Goal: Information Seeking & Learning: Learn about a topic

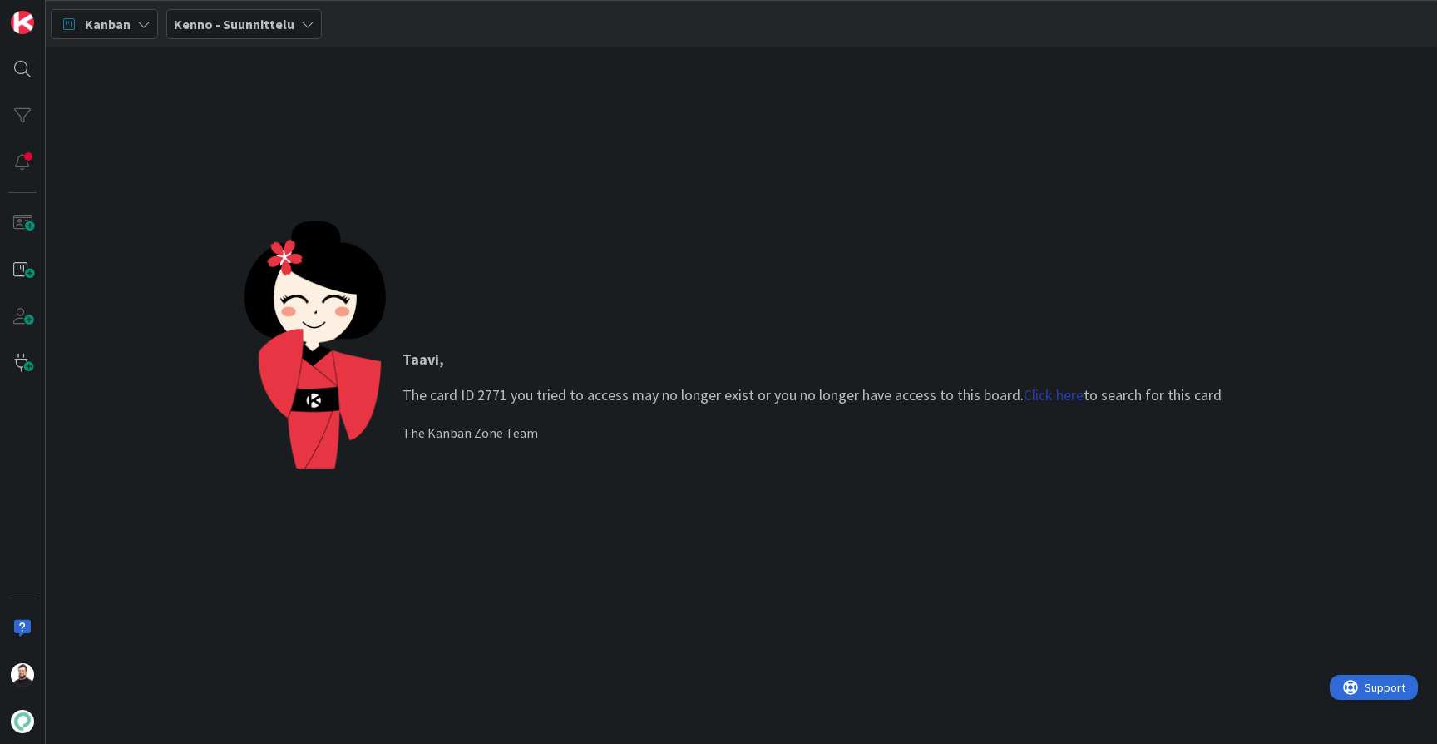
click at [1055, 397] on link "Click here" at bounding box center [1054, 394] width 60 height 19
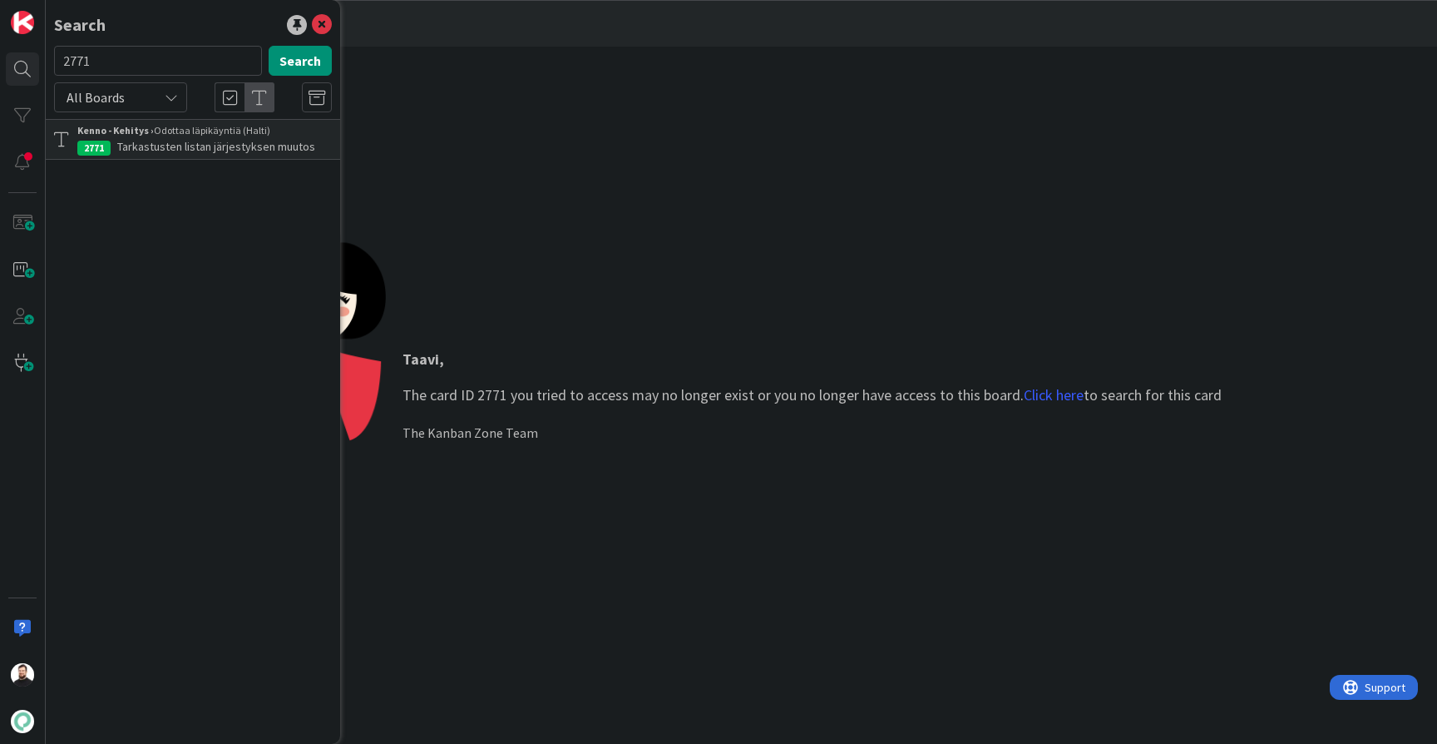
click at [183, 143] on span "Tarkastusten listan järjestyksen muutos" at bounding box center [216, 146] width 198 height 15
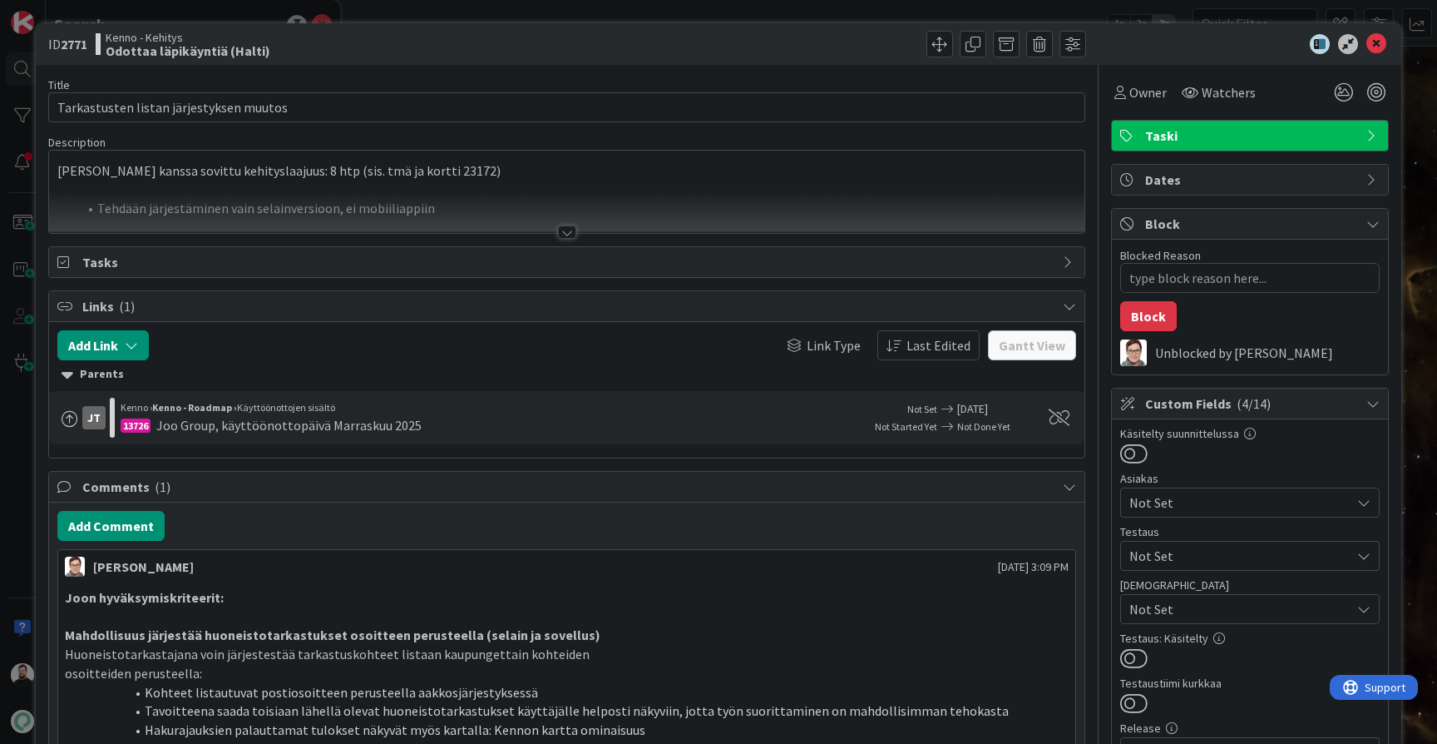
type textarea "x"
click at [563, 232] on div at bounding box center [567, 231] width 18 height 13
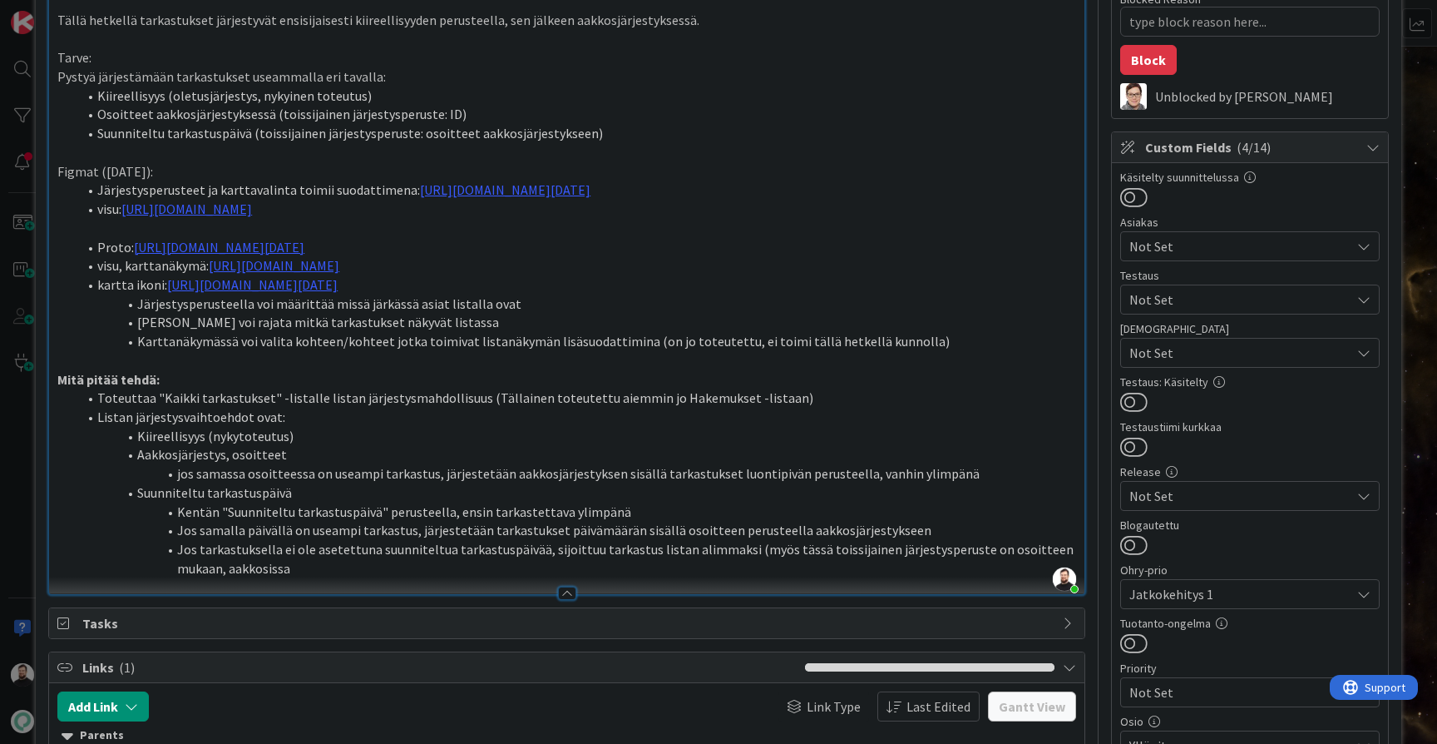
scroll to position [253, 0]
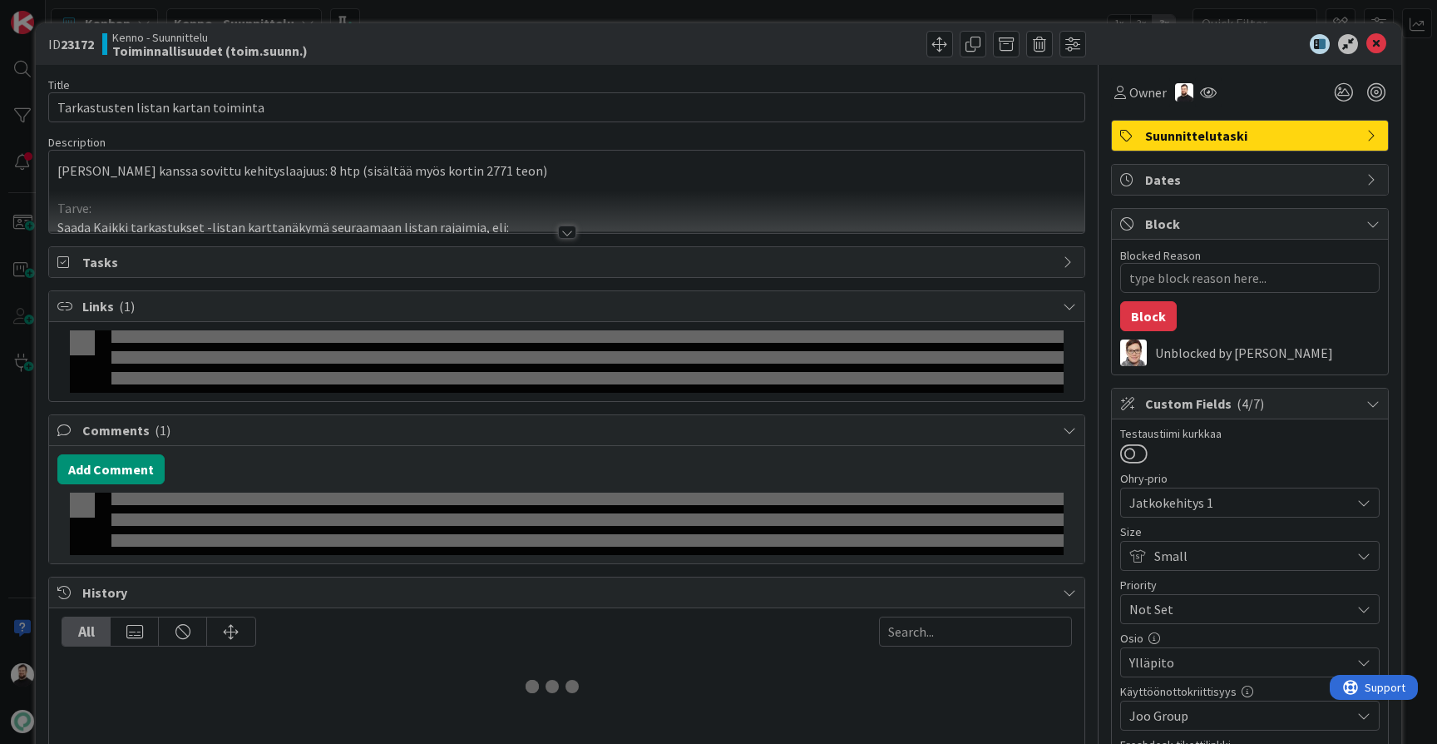
type textarea "x"
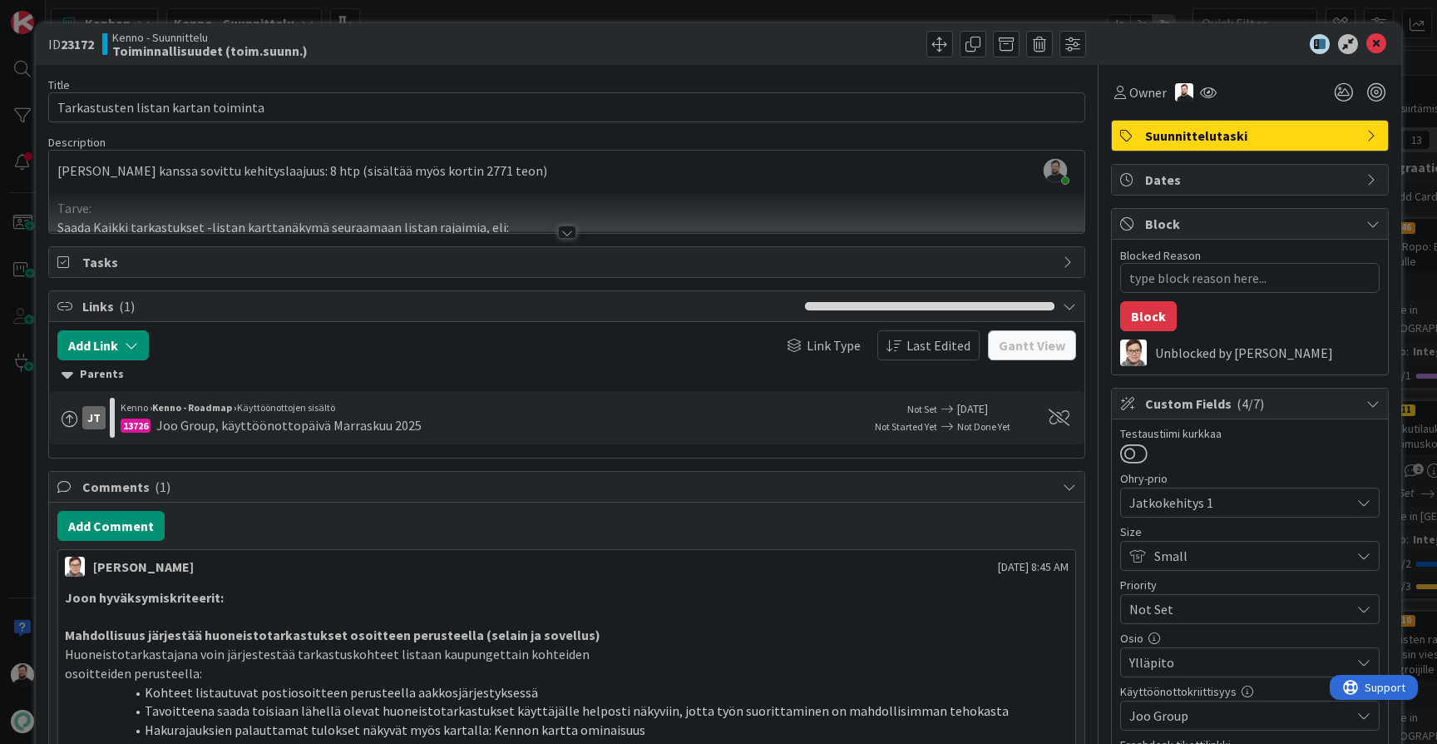
click at [561, 233] on div at bounding box center [567, 231] width 18 height 13
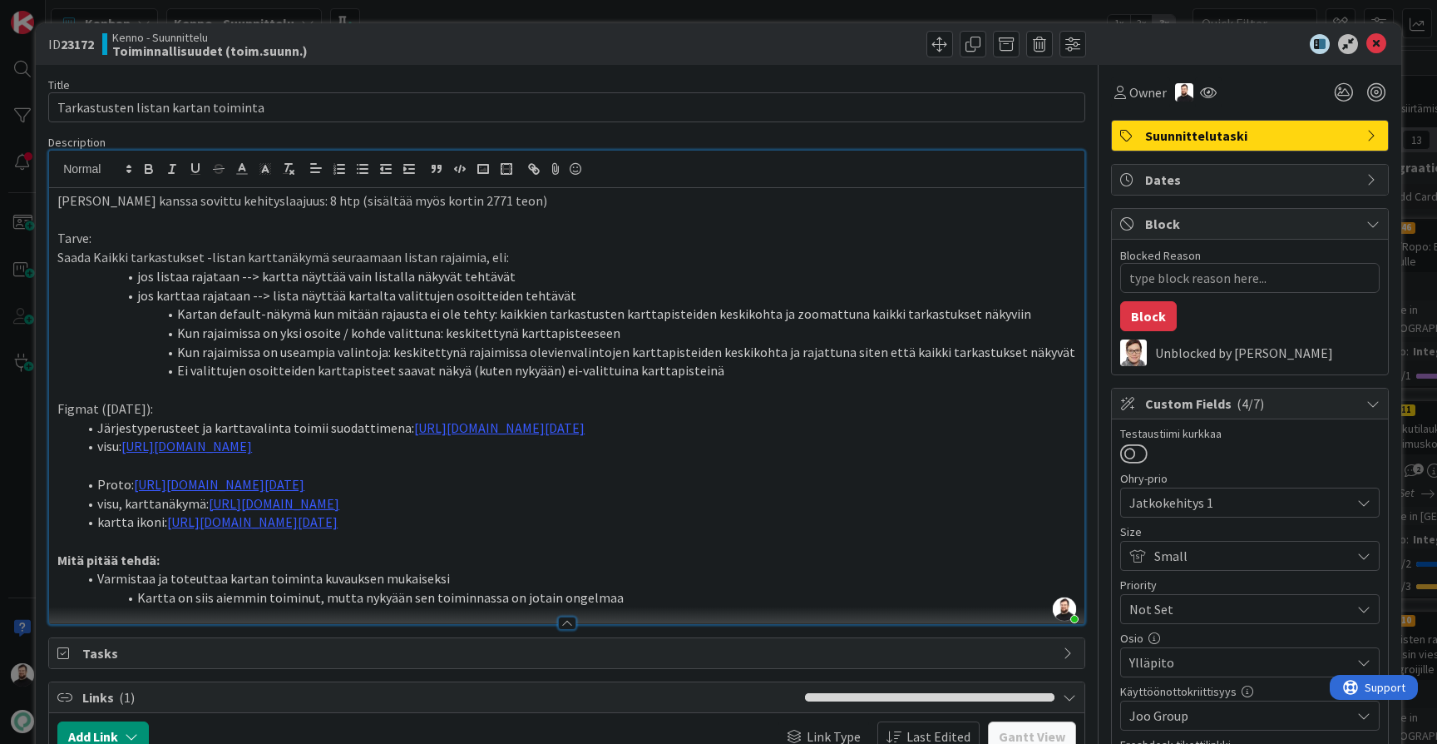
click at [555, 269] on li "jos listaa rajataan --> kartta näyttää vain listalla näkyvät tehtävät" at bounding box center [576, 276] width 999 height 19
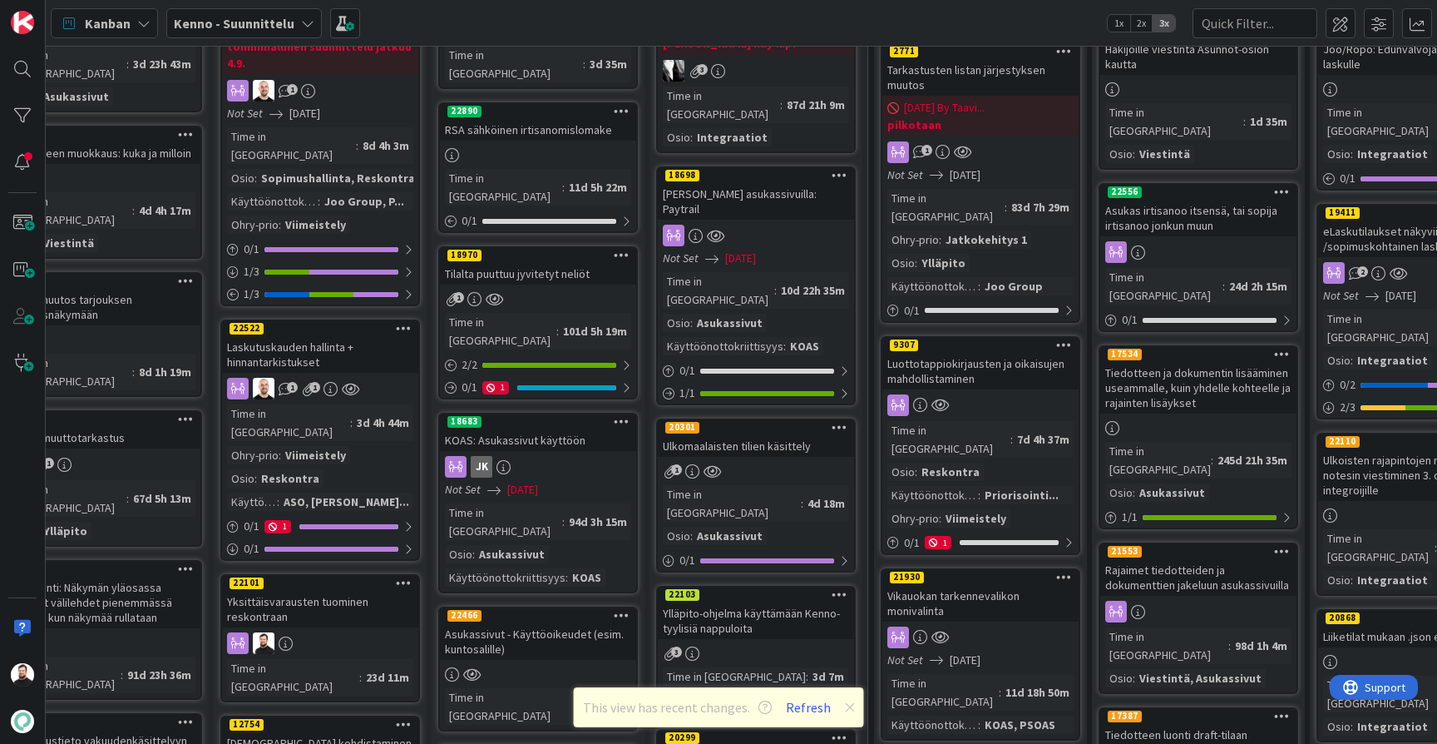
scroll to position [197, 55]
click at [933, 362] on div "Luottotappiokirjausten ja oikaisujen mahdollistaminen" at bounding box center [981, 371] width 196 height 37
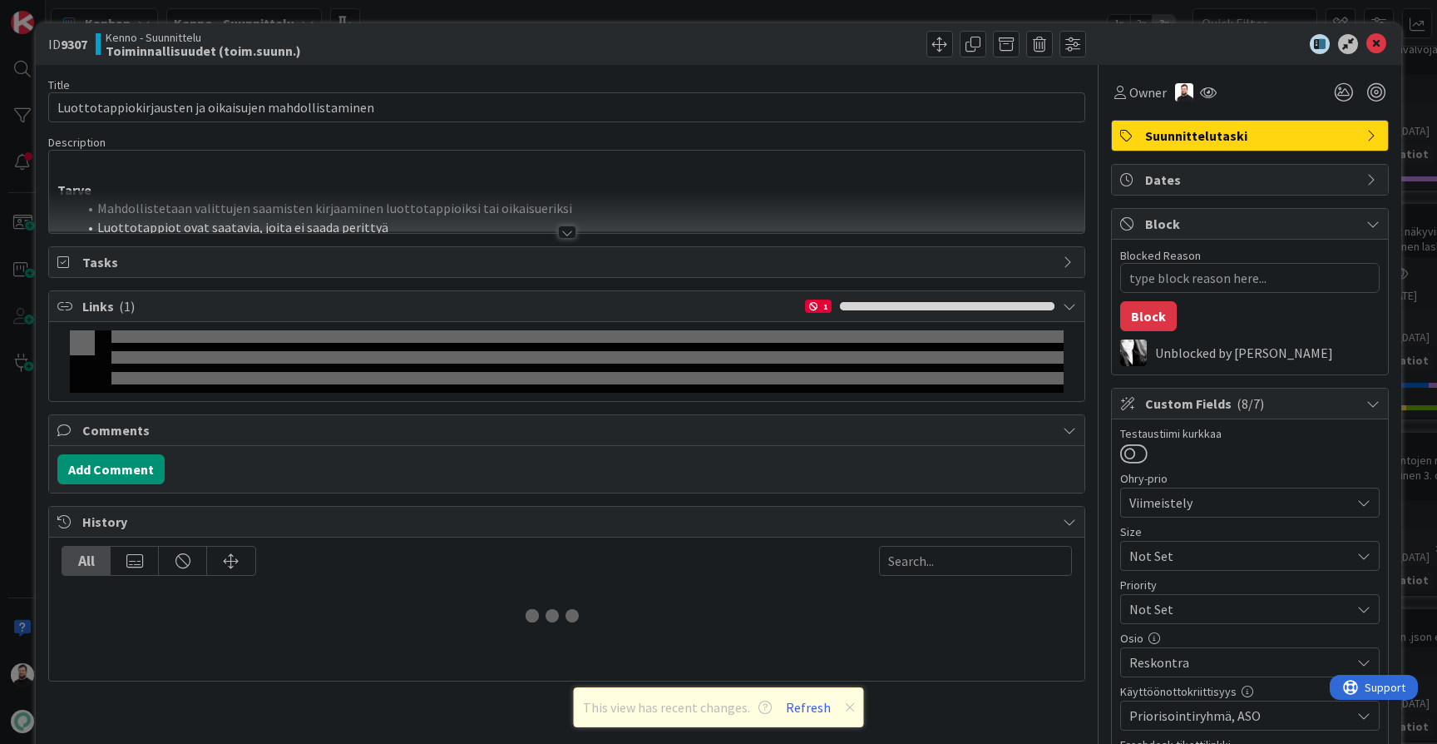
type textarea "x"
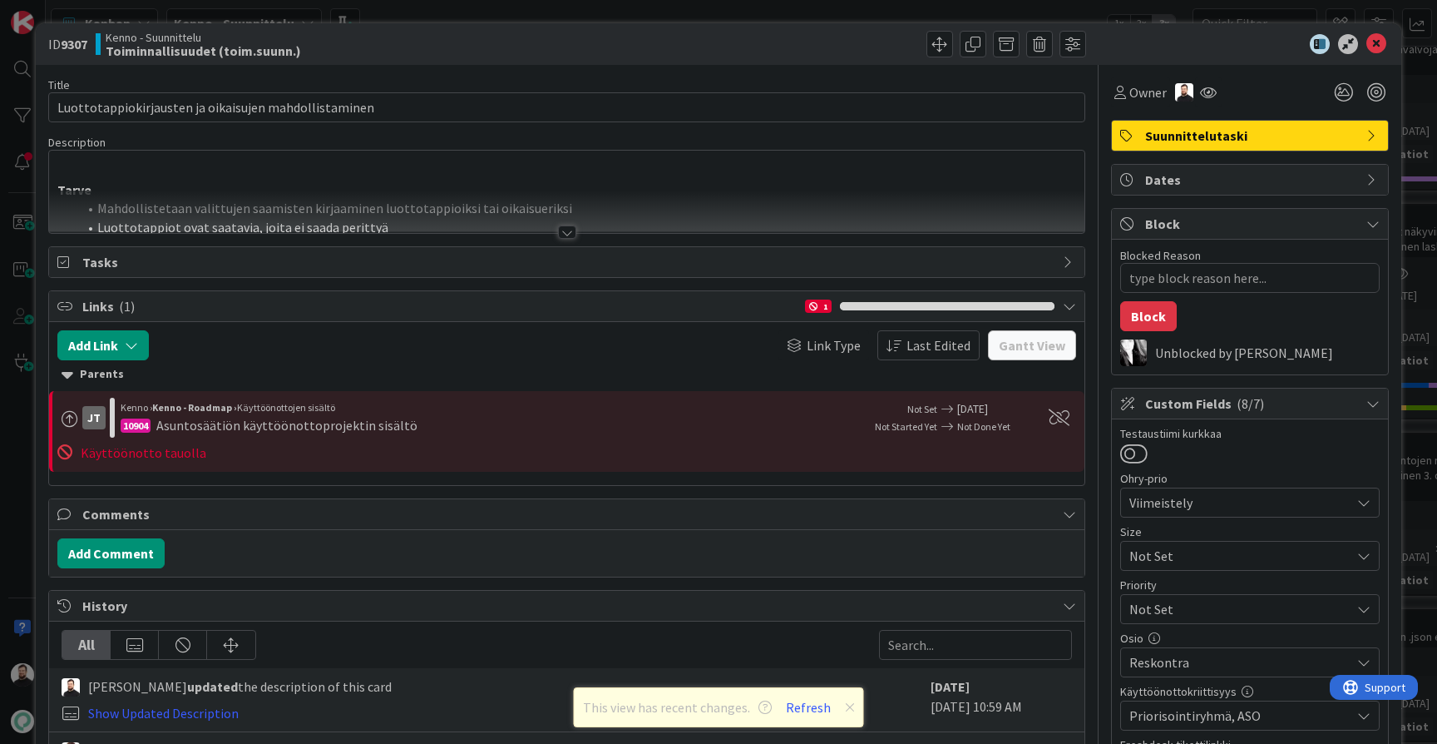
click at [567, 238] on div at bounding box center [567, 231] width 18 height 13
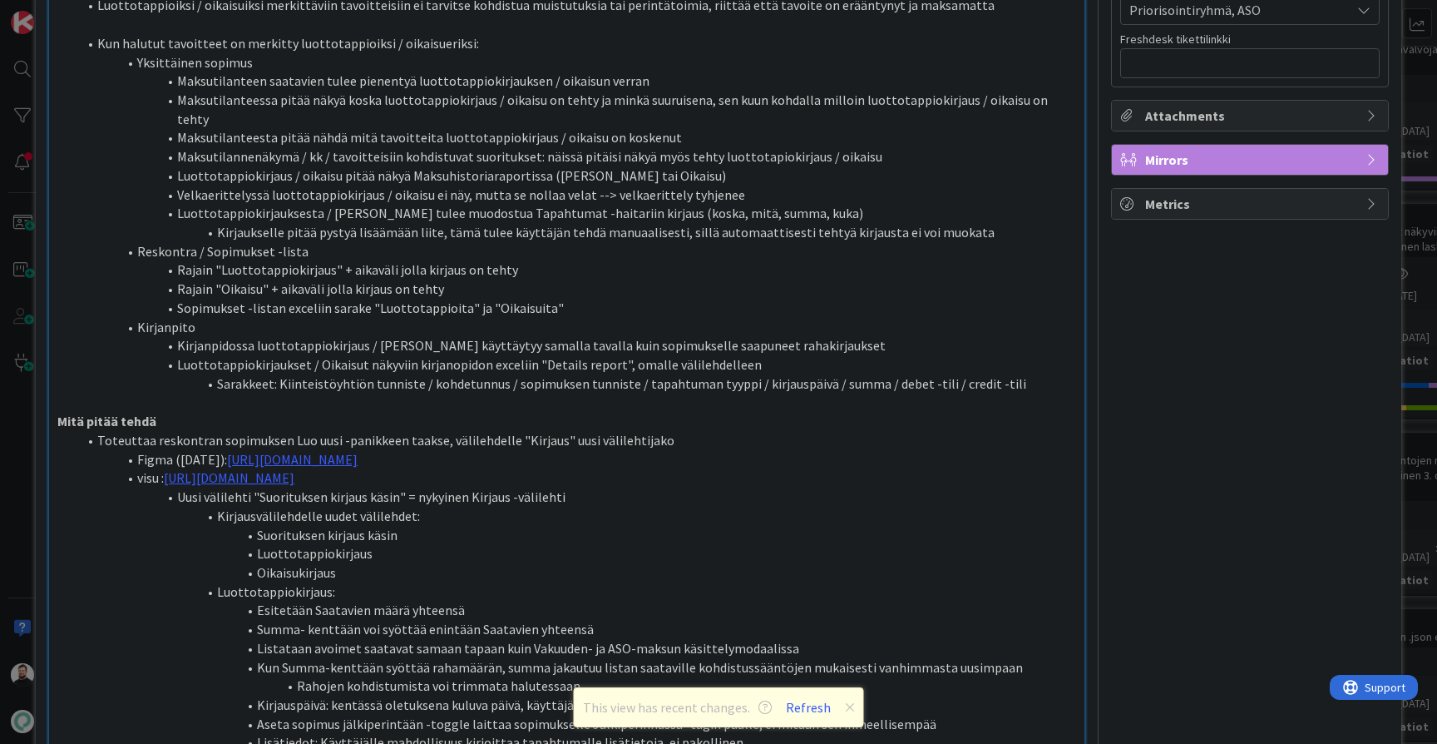
scroll to position [721, 0]
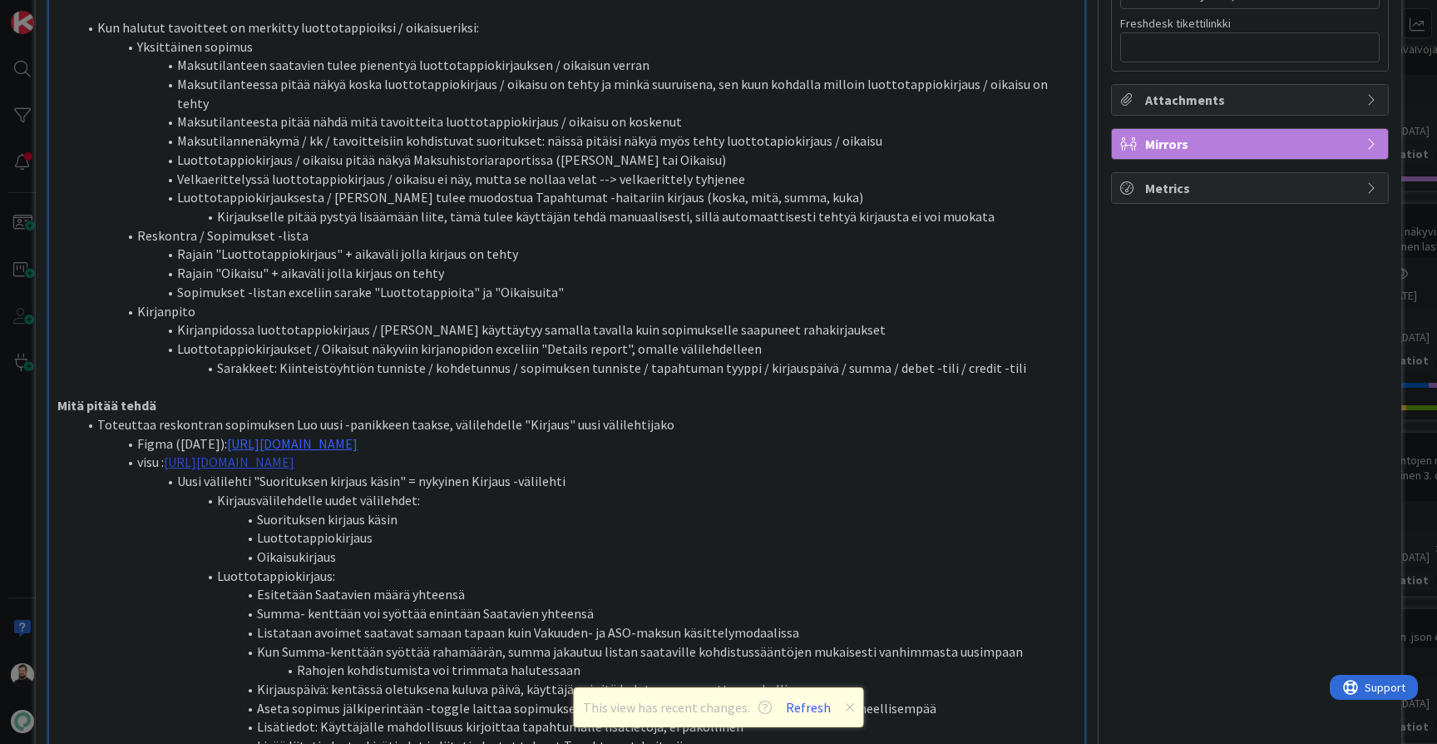
click at [294, 453] on link "[URL][DOMAIN_NAME]" at bounding box center [229, 461] width 131 height 17
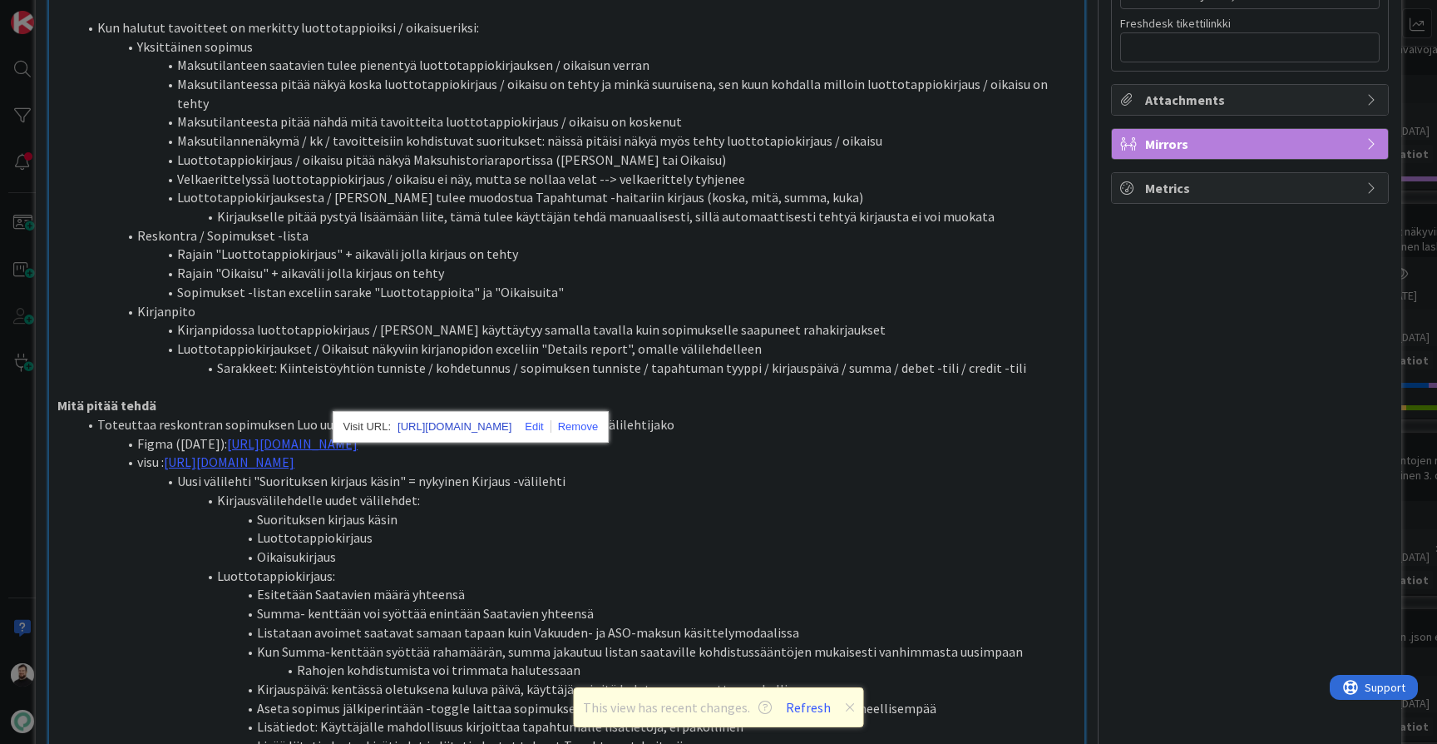
click at [476, 428] on link "[URL][DOMAIN_NAME]" at bounding box center [455, 427] width 114 height 22
